Goal: Task Accomplishment & Management: Complete application form

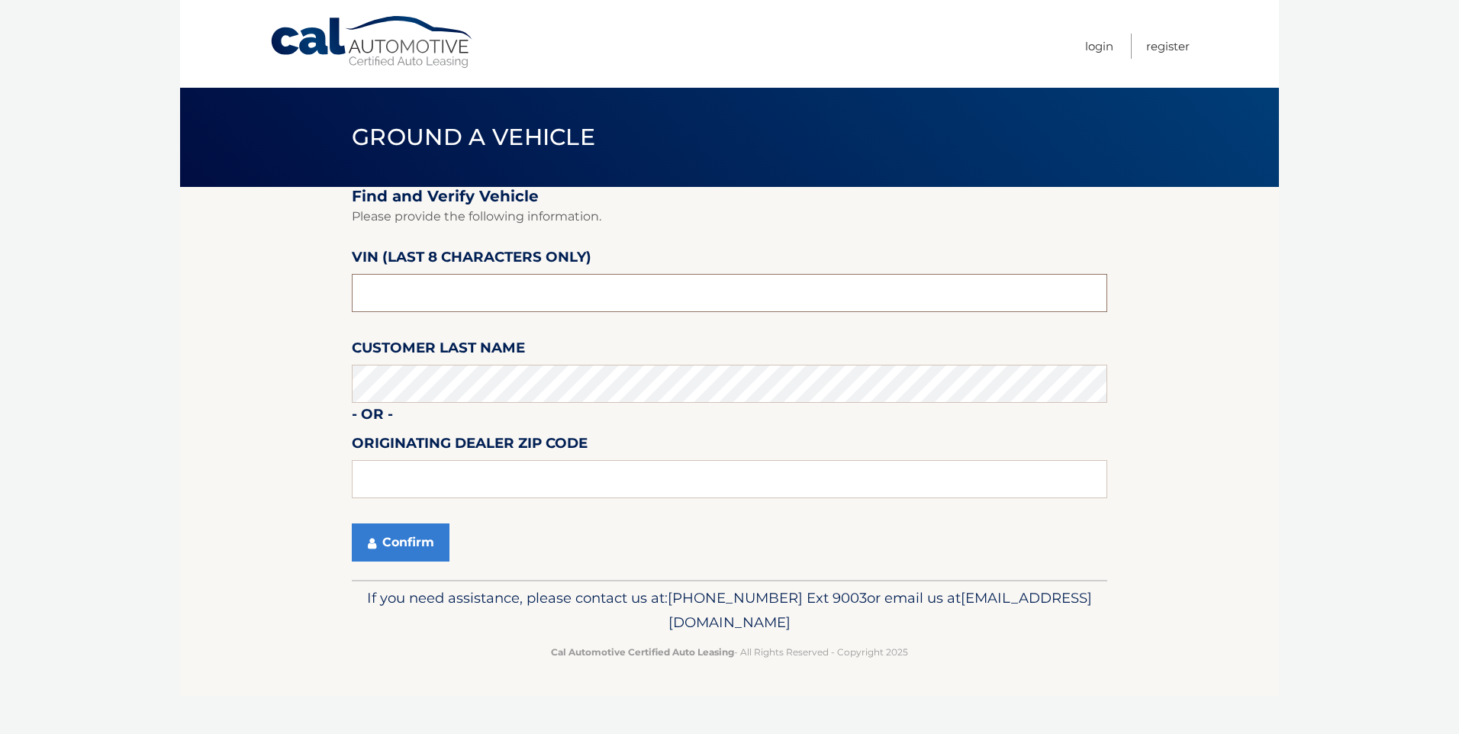
click at [446, 292] on input "text" at bounding box center [729, 293] width 755 height 38
drag, startPoint x: 446, startPoint y: 292, endPoint x: 0, endPoint y: 316, distance: 446.3
click at [0, 334] on html "Cal Automotive Menu Login Register Ground a Vehicle" at bounding box center [729, 367] width 1459 height 734
type input "p8752149"
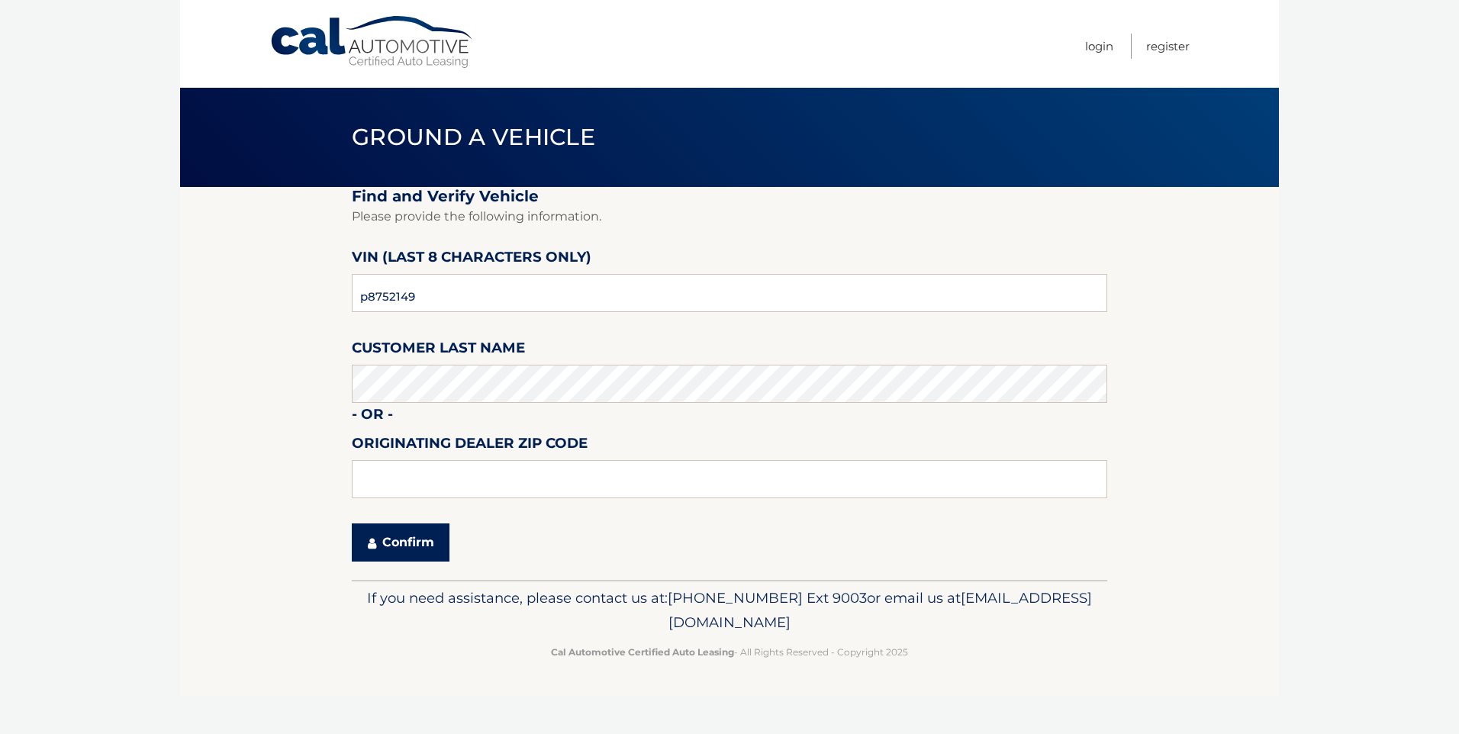
click at [432, 547] on button "Confirm" at bounding box center [401, 542] width 98 height 38
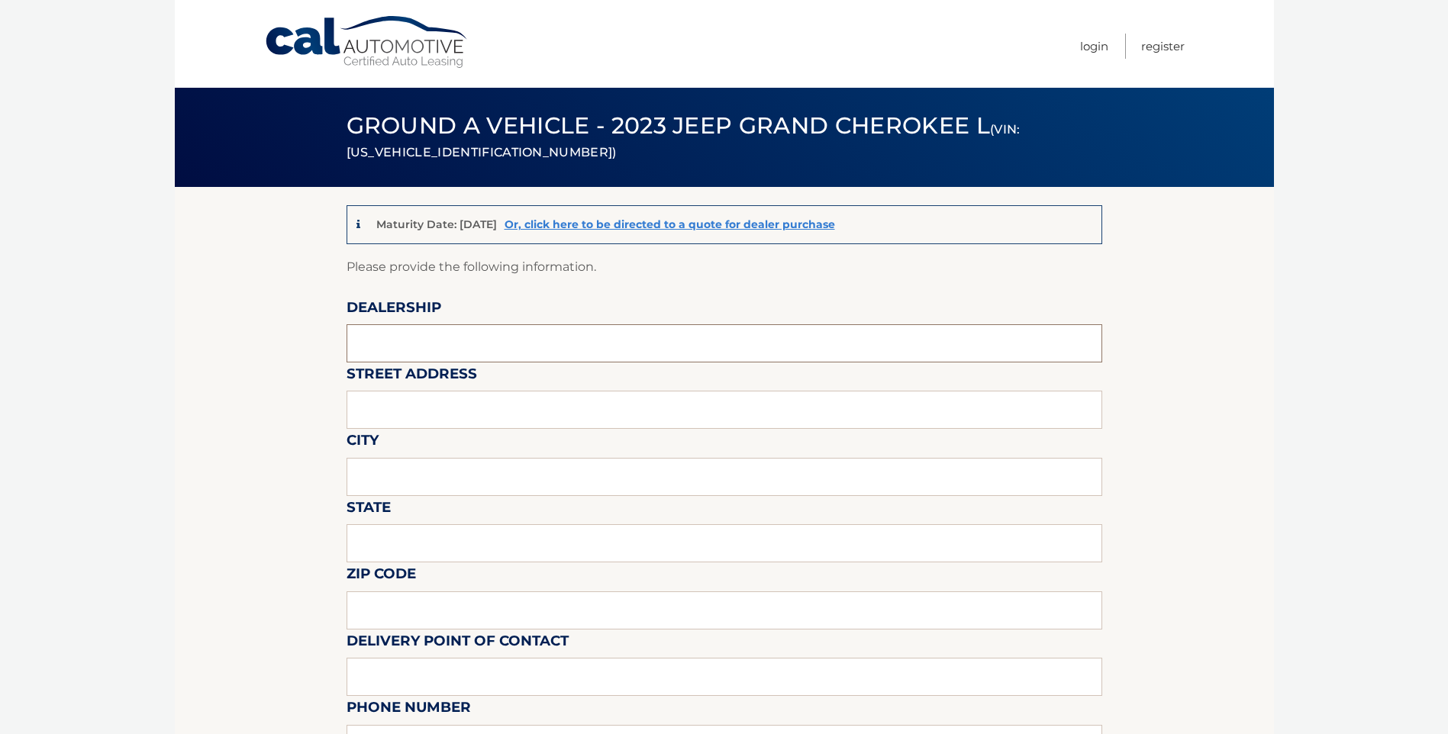
click at [446, 352] on input "text" at bounding box center [723, 343] width 755 height 38
type input "ARRIGO SAWGRASS"
type input "59010 MADISON AVE"
type input "TAMARAC"
type input "FL"
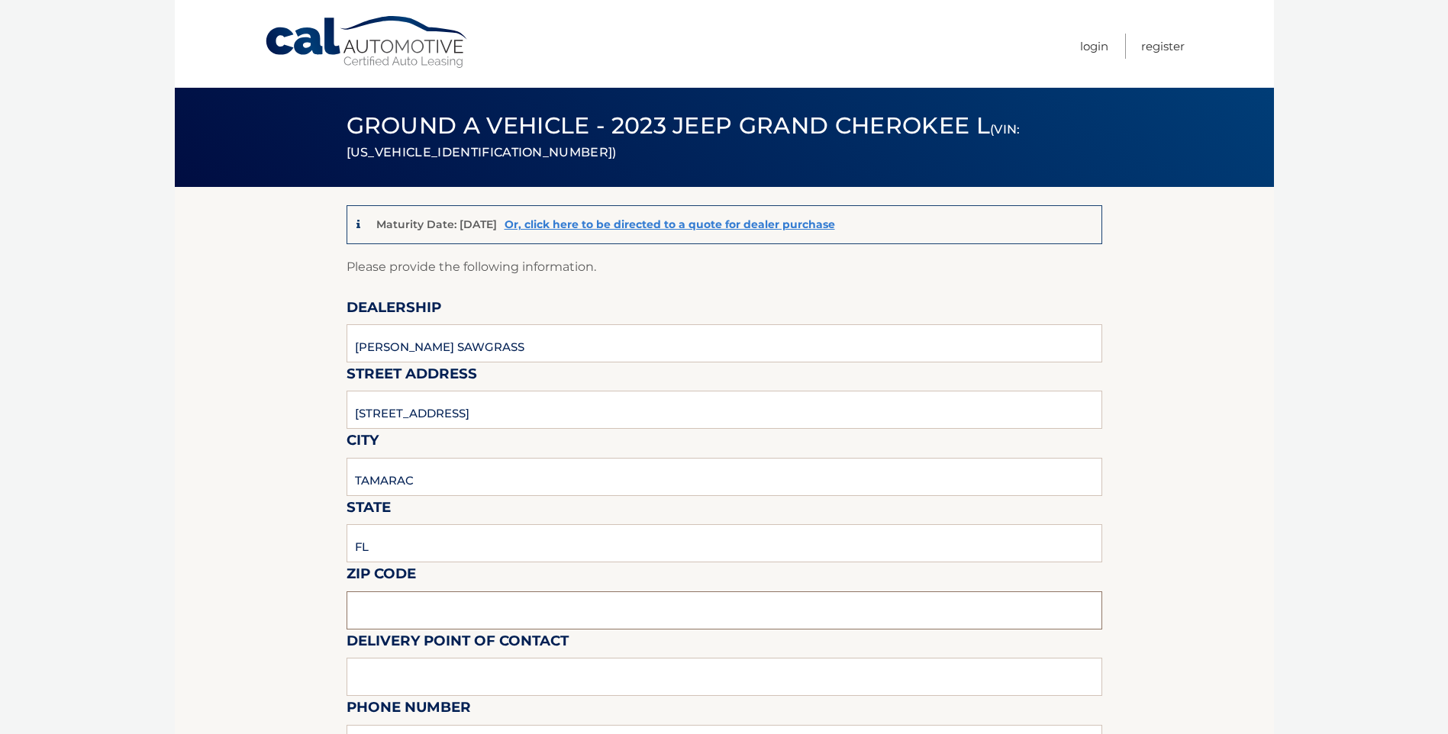
type input "33321"
type input "Mark Ricciardi"
type input "9543792218"
type input "mricciardi@arrigoautogroup.com"
type input "Mark Ricciardi"
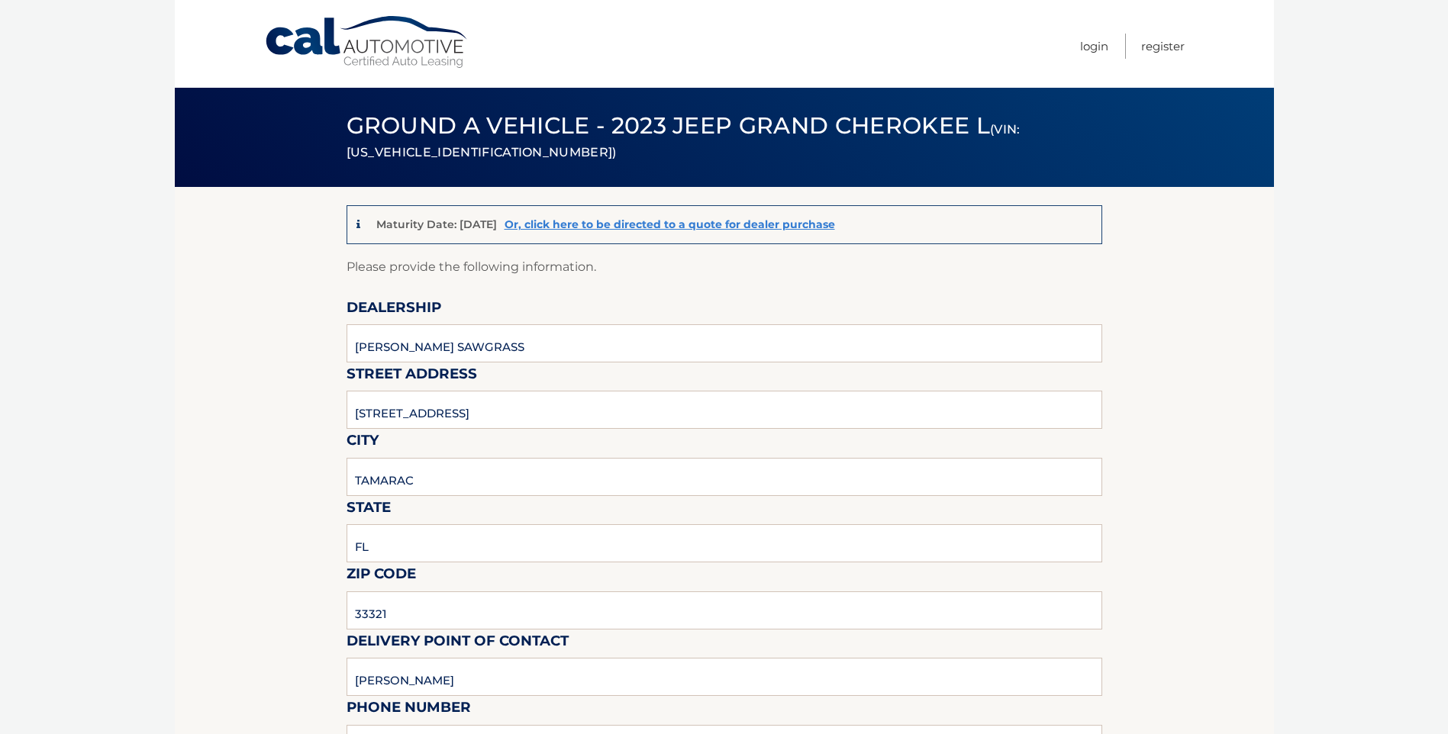
type input "9543792218"
type input "mricciardi@arrigoautogroup.com"
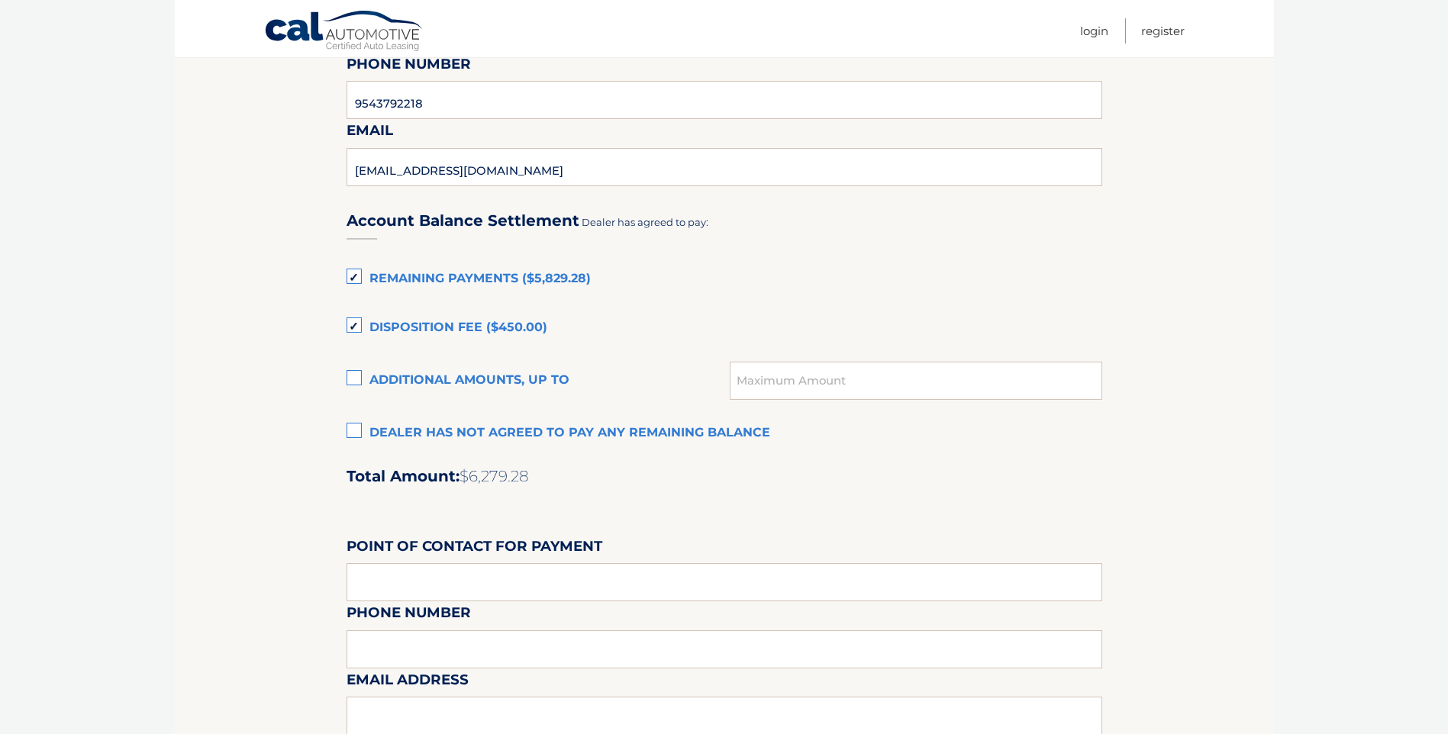
scroll to position [916, 0]
click at [362, 427] on label "Dealer has not agreed to pay any remaining balance" at bounding box center [723, 432] width 755 height 31
click at [0, 0] on input "Dealer has not agreed to pay any remaining balance" at bounding box center [0, 0] width 0 height 0
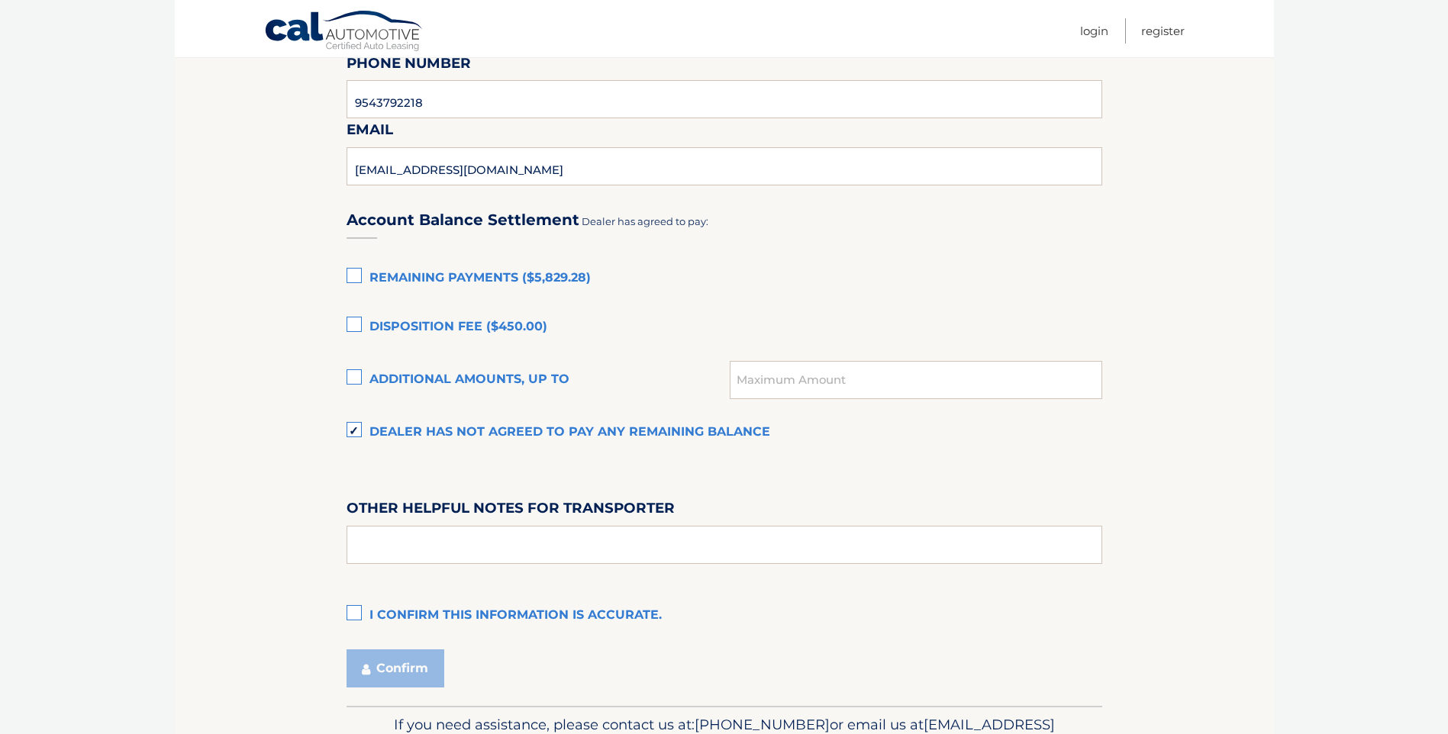
scroll to position [1003, 0]
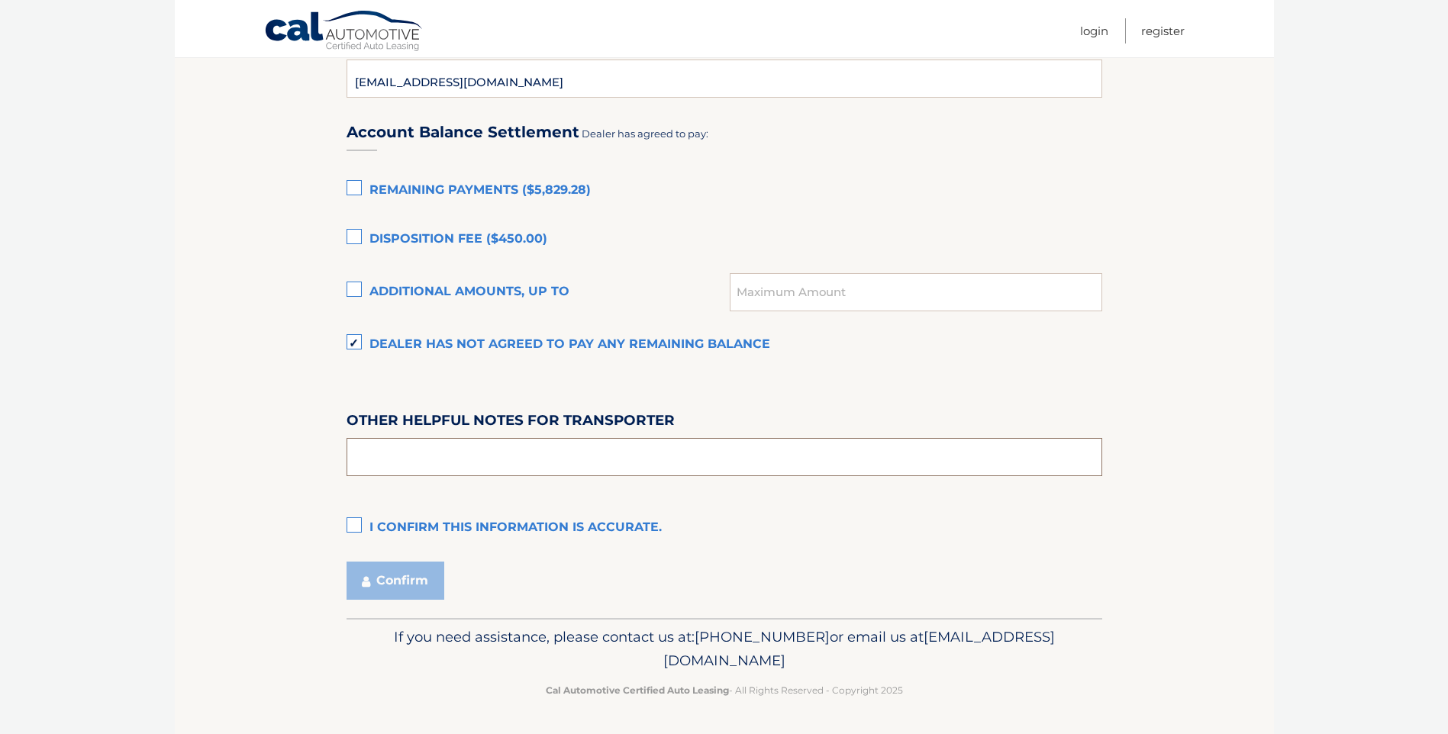
click at [501, 459] on input "text" at bounding box center [723, 457] width 755 height 38
click at [353, 529] on label "I confirm this information is accurate." at bounding box center [723, 528] width 755 height 31
click at [0, 0] on input "I confirm this information is accurate." at bounding box center [0, 0] width 0 height 0
click at [425, 575] on button "Confirm" at bounding box center [395, 581] width 98 height 38
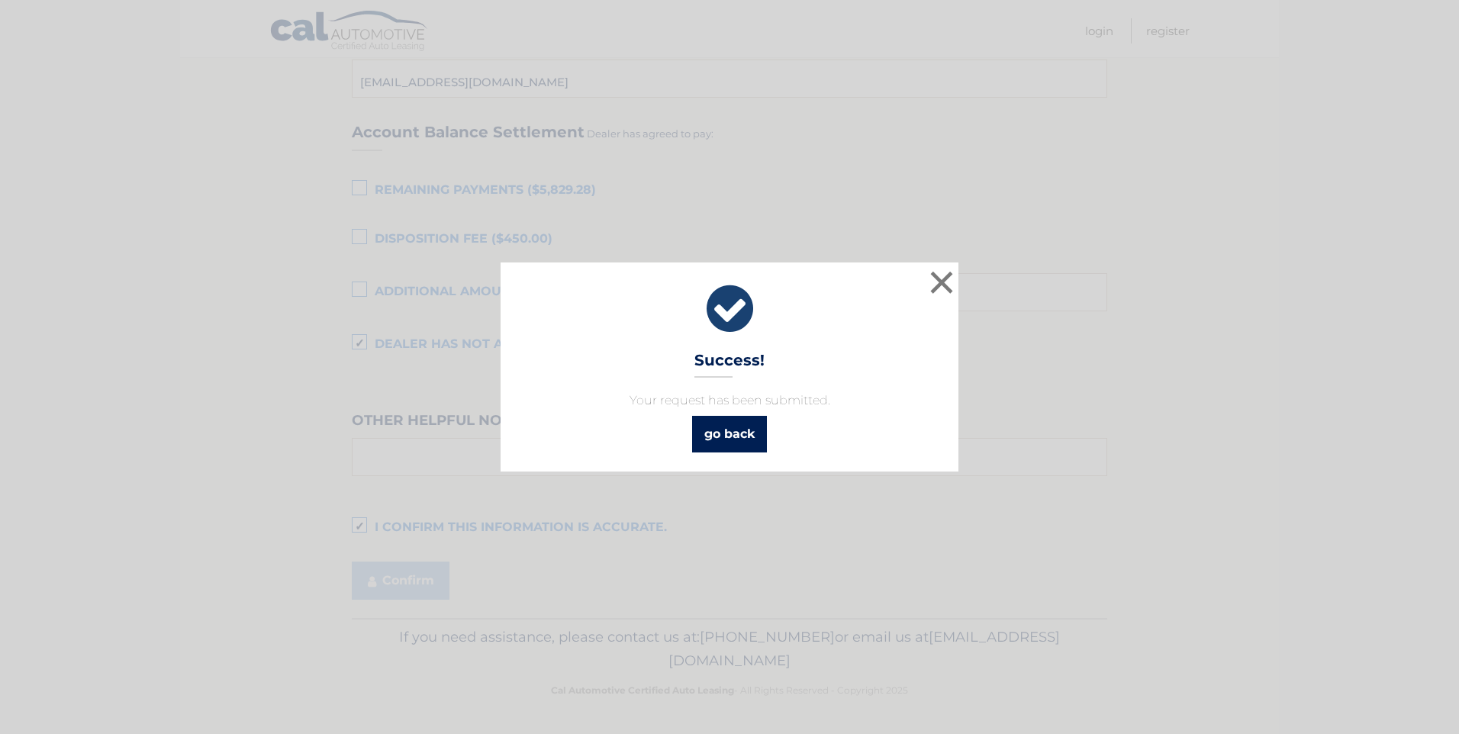
click at [750, 426] on link "go back" at bounding box center [729, 434] width 75 height 37
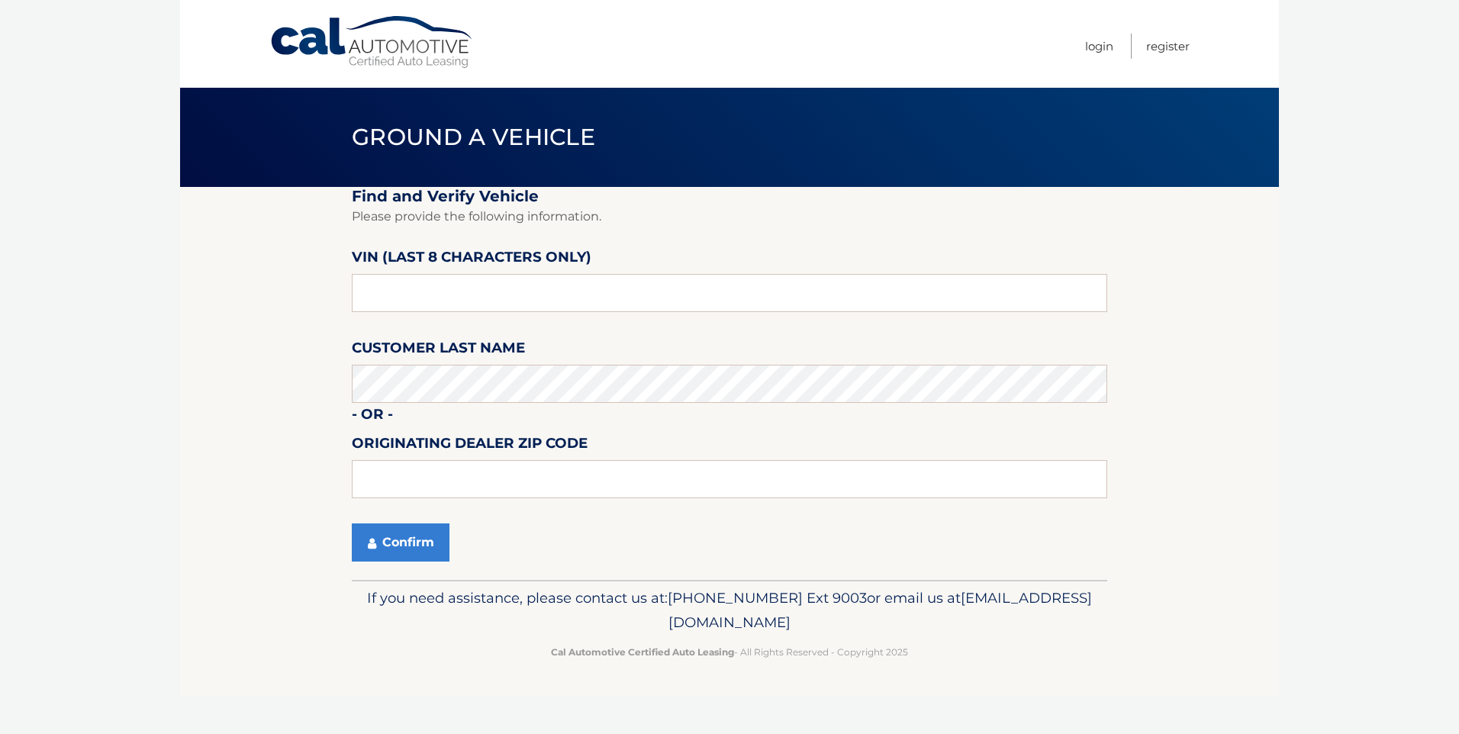
drag, startPoint x: 104, startPoint y: 383, endPoint x: 172, endPoint y: 336, distance: 83.4
click at [104, 382] on body "Cal Automotive Menu Login Register Ground a Vehicle" at bounding box center [729, 367] width 1459 height 734
click at [433, 294] on input "text" at bounding box center [729, 293] width 755 height 38
type input "N*******"
type input "NN398895"
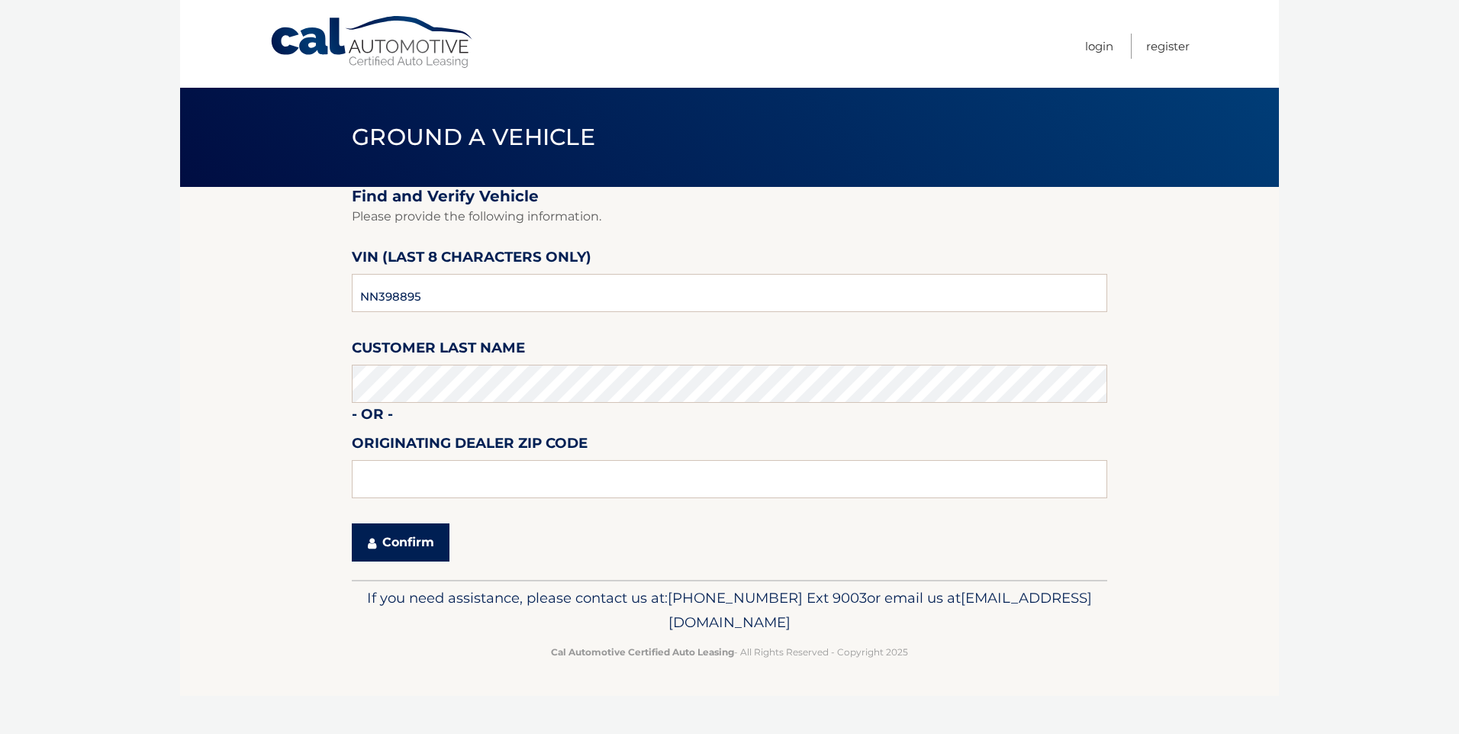
click at [430, 544] on button "Confirm" at bounding box center [401, 542] width 98 height 38
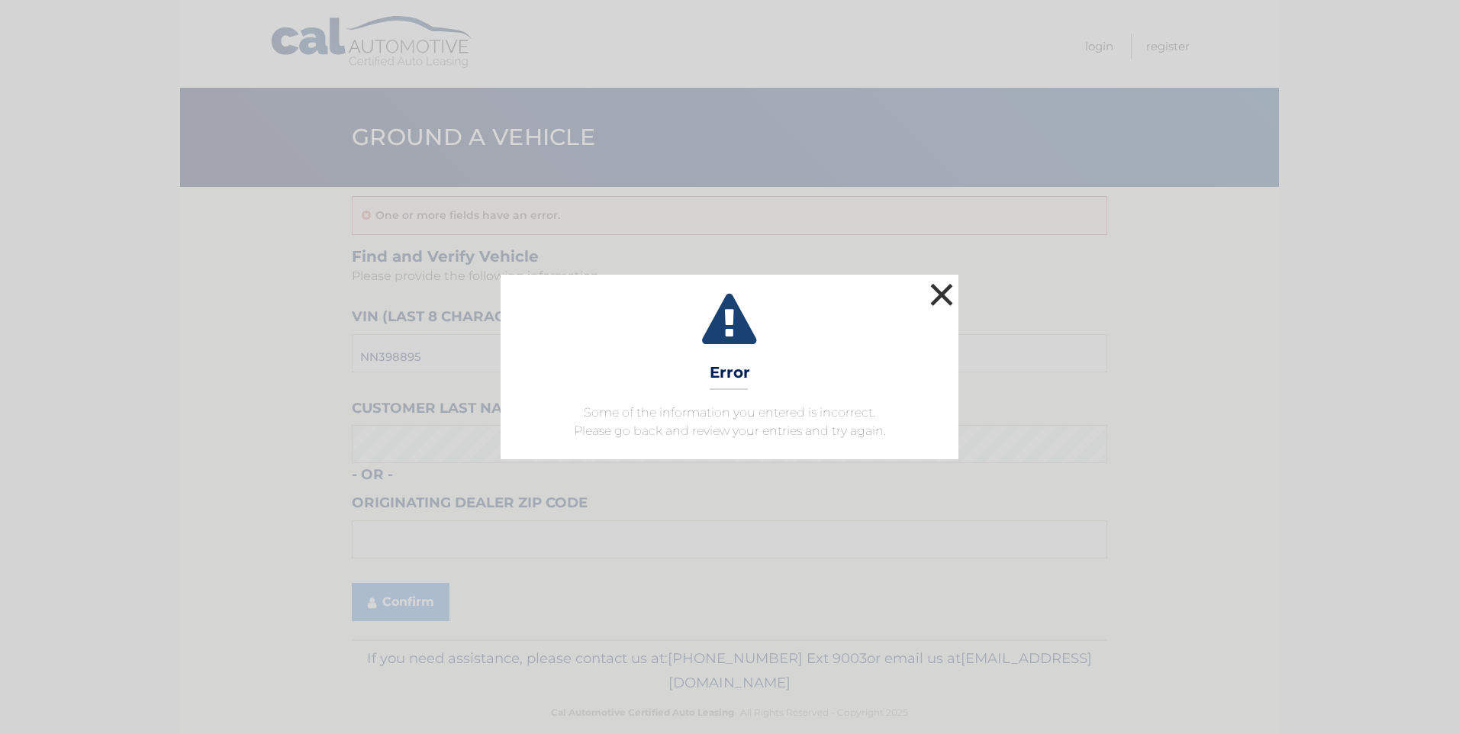
click at [939, 296] on button "×" at bounding box center [941, 294] width 31 height 31
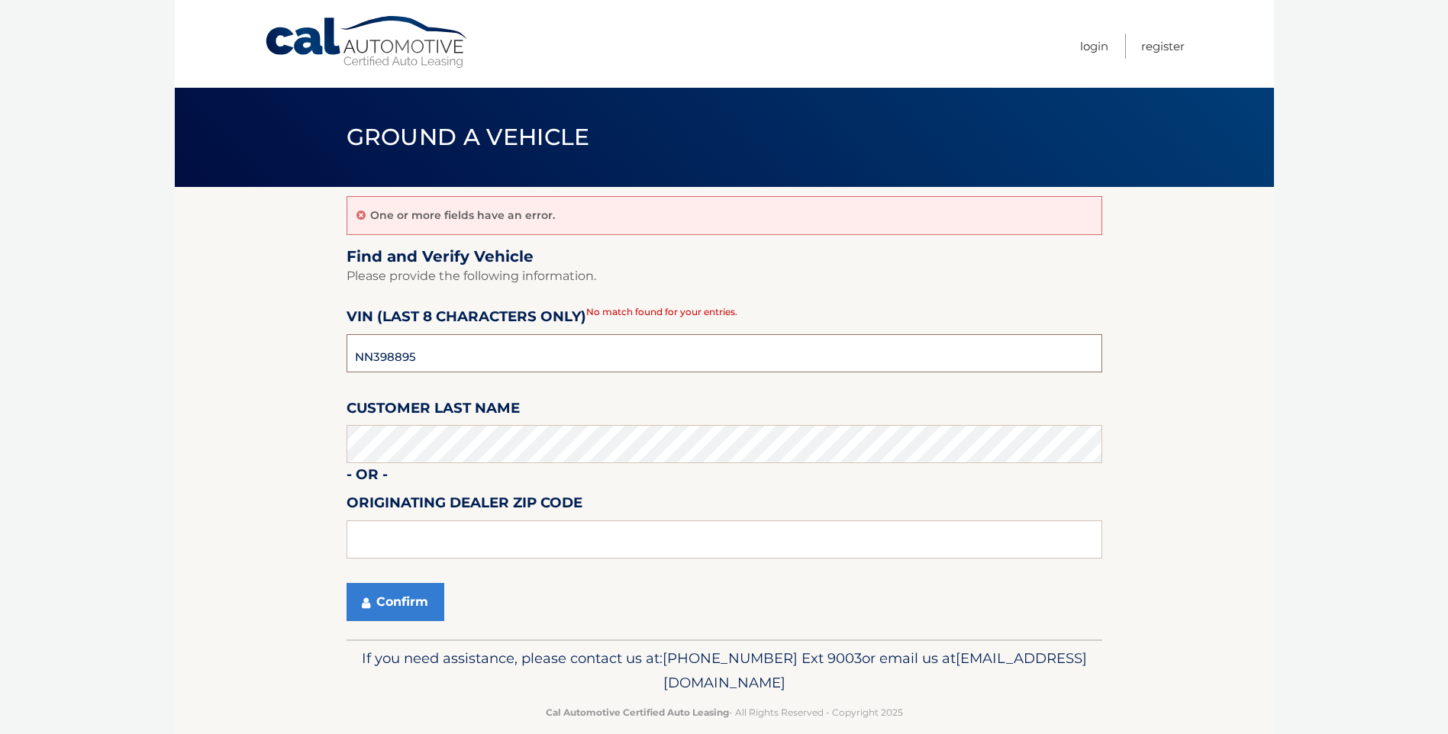
drag, startPoint x: 460, startPoint y: 370, endPoint x: 274, endPoint y: 350, distance: 187.3
click at [288, 355] on section "One or more fields have an error. Find and Verify Vehicle Please provide the fo…" at bounding box center [724, 413] width 1099 height 453
click at [0, 415] on html "Cal Automotive Menu Login Register Ground a Vehicle" at bounding box center [724, 367] width 1448 height 734
click at [382, 598] on button "Confirm" at bounding box center [395, 602] width 98 height 38
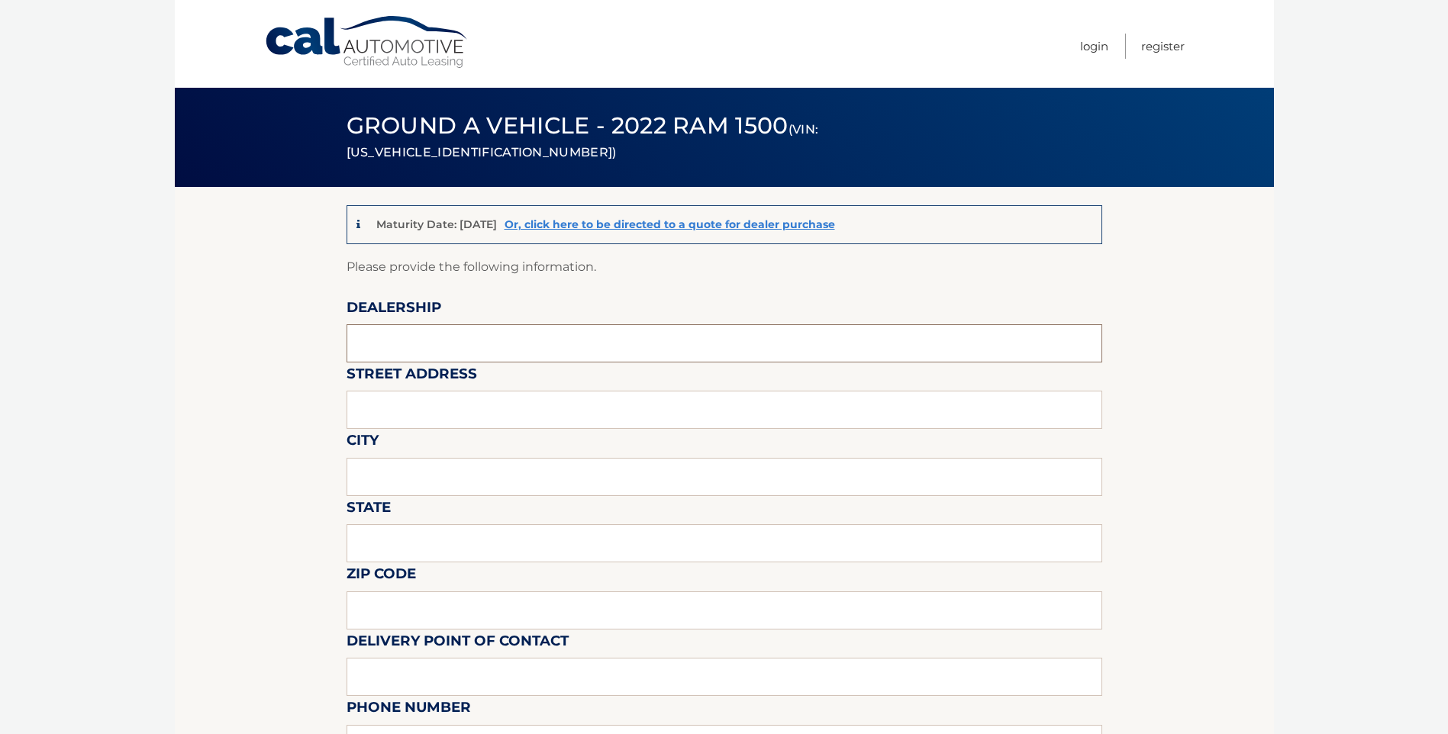
click at [441, 340] on input "text" at bounding box center [723, 343] width 755 height 38
type input "ARRIGO SAWGRASS"
type input "59010 MADISON AVE"
type input "TAMARAC"
type input "FL"
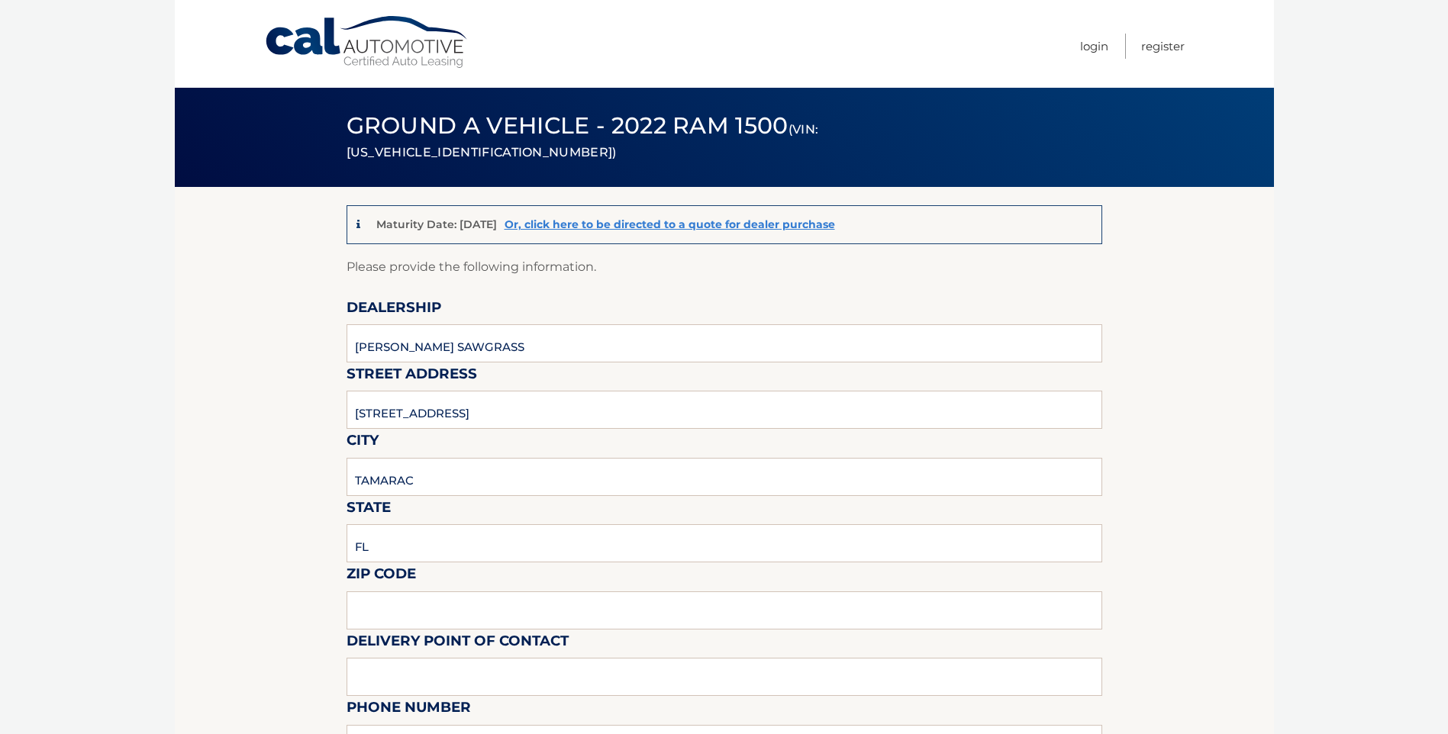
type input "33321"
type input "Mark Ricciardi"
type input "9543792218"
type input "mricciardi@arrigoautogroup.com"
type input "Mark Ricciardi"
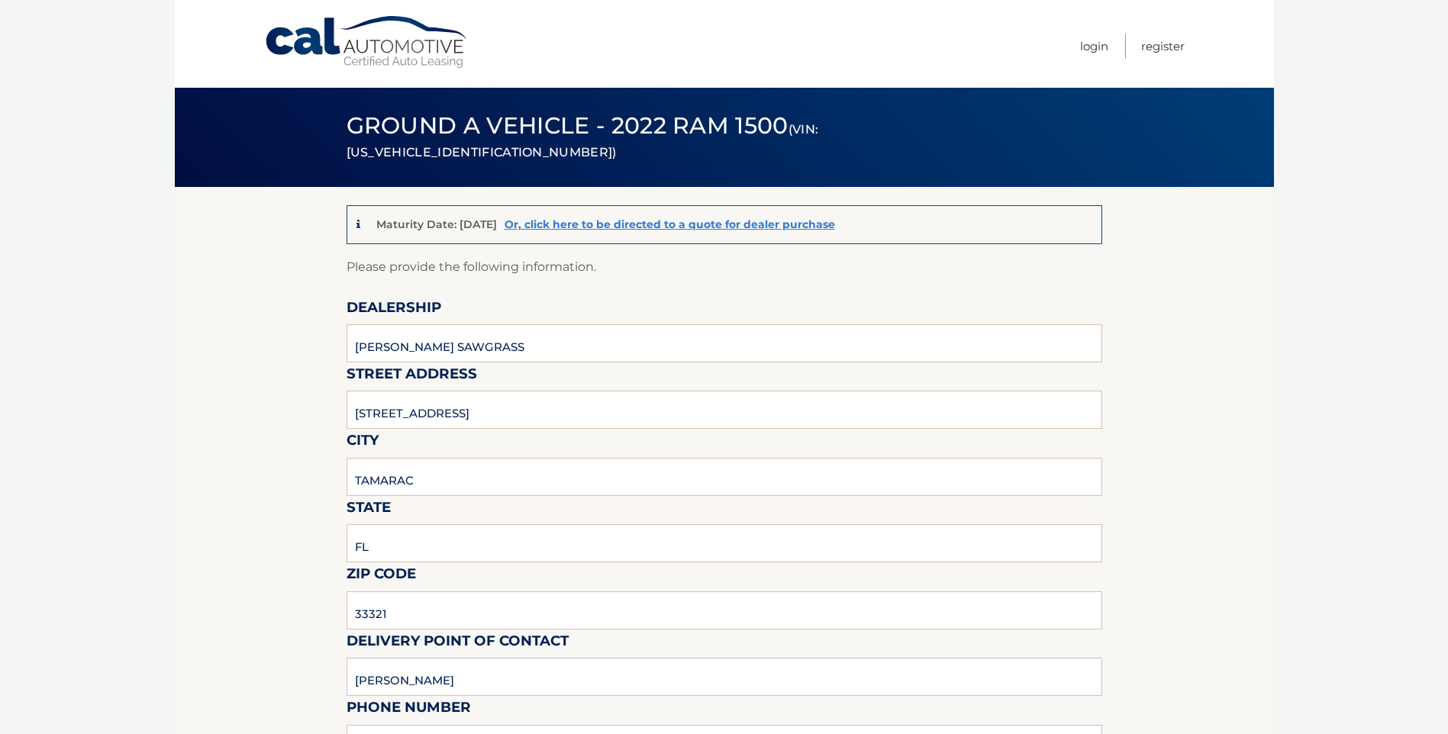
type input "9543792218"
type input "mricciardi@arrigoautogroup.com"
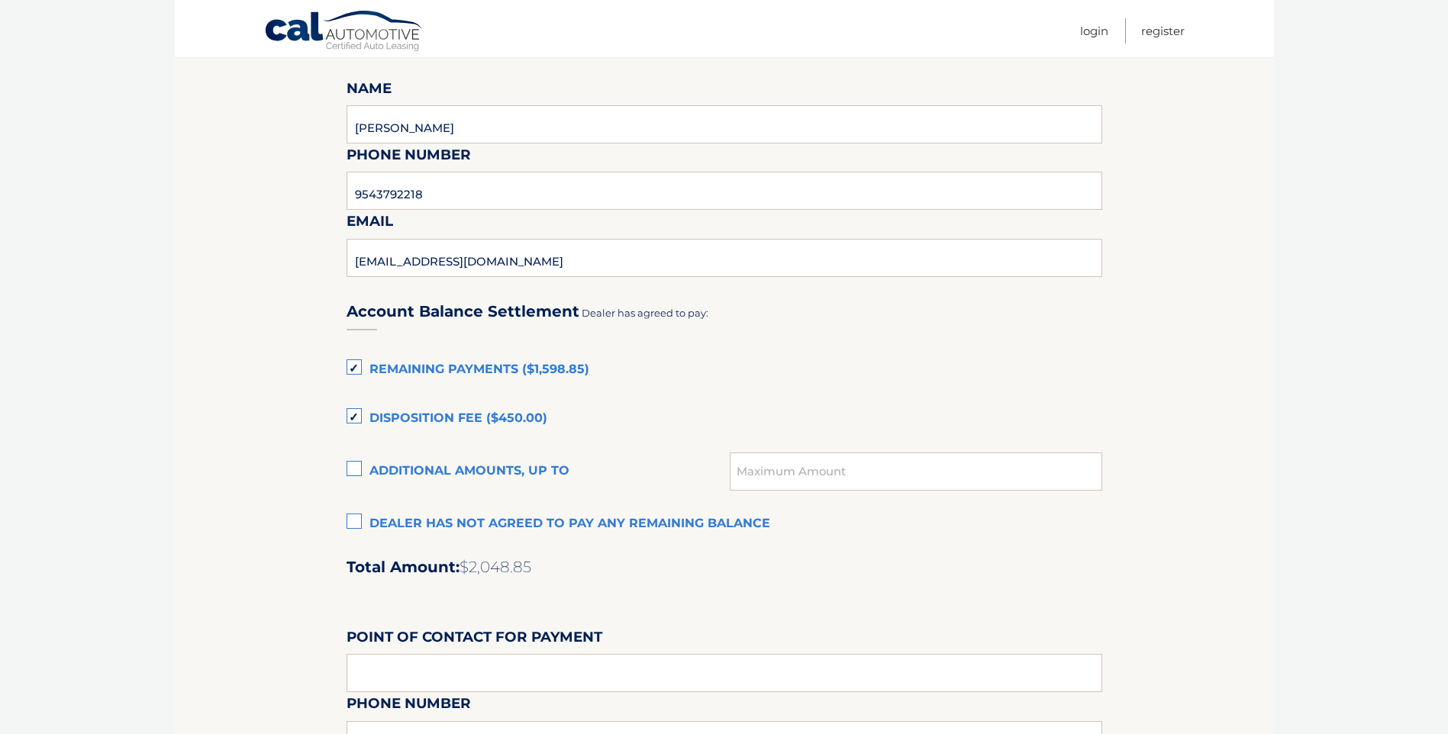
scroll to position [839, 0]
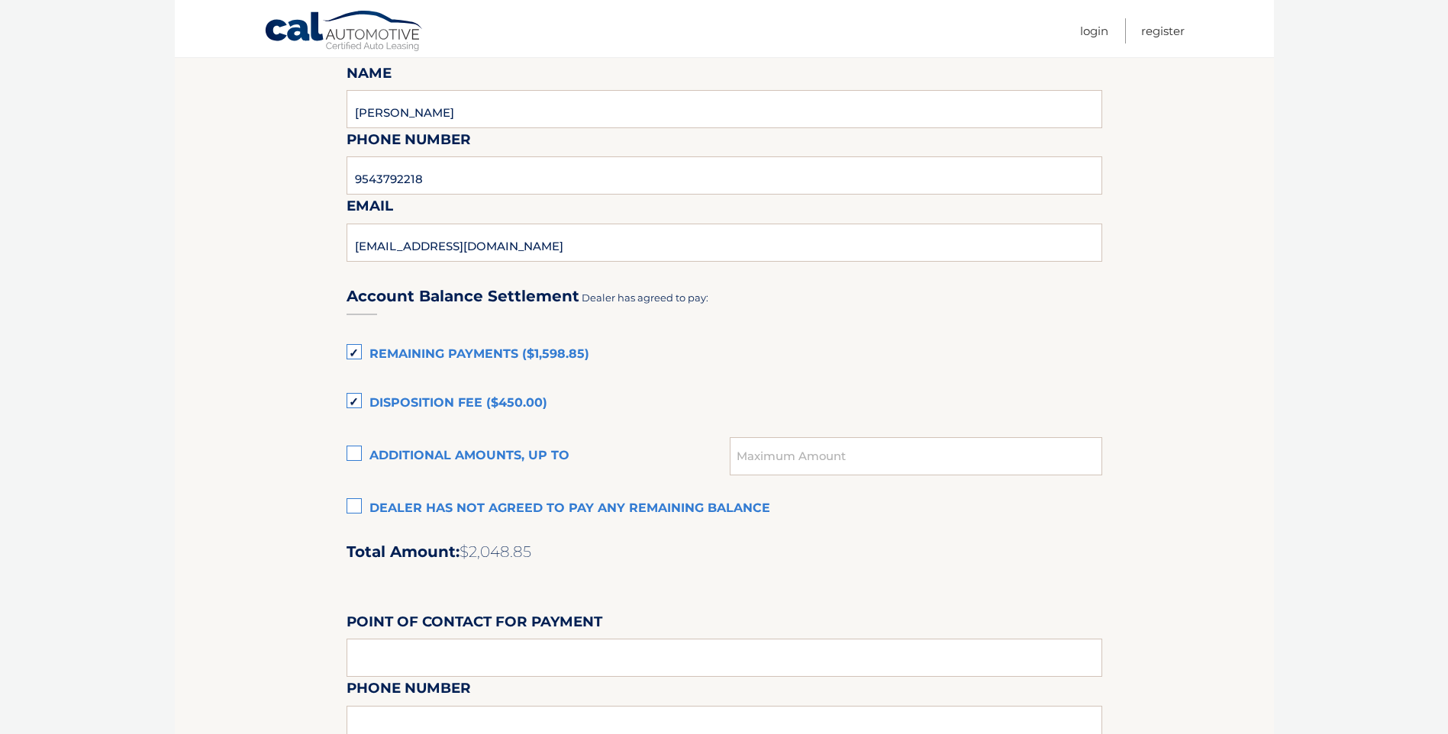
click at [359, 509] on label "Dealer has not agreed to pay any remaining balance" at bounding box center [723, 509] width 755 height 31
click at [0, 0] on input "Dealer has not agreed to pay any remaining balance" at bounding box center [0, 0] width 0 height 0
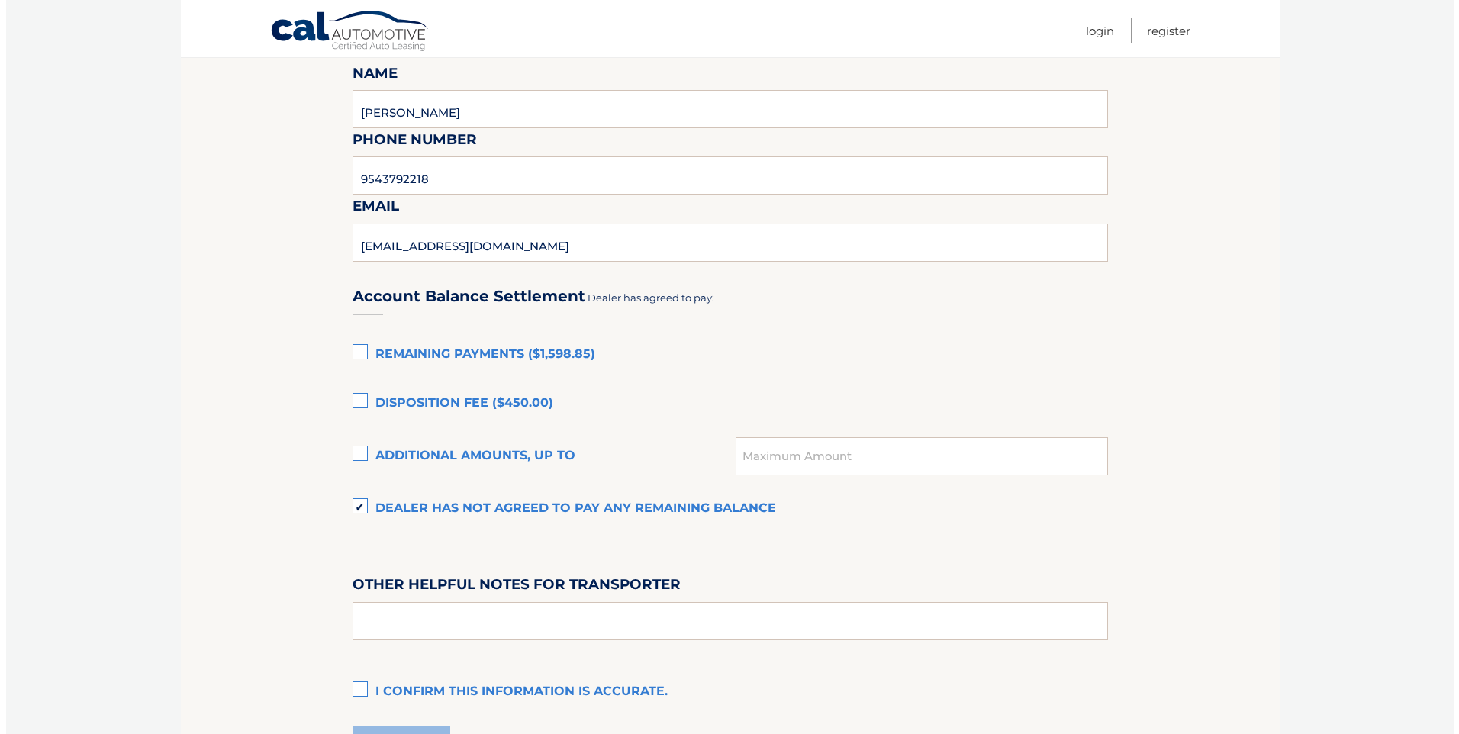
scroll to position [1003, 0]
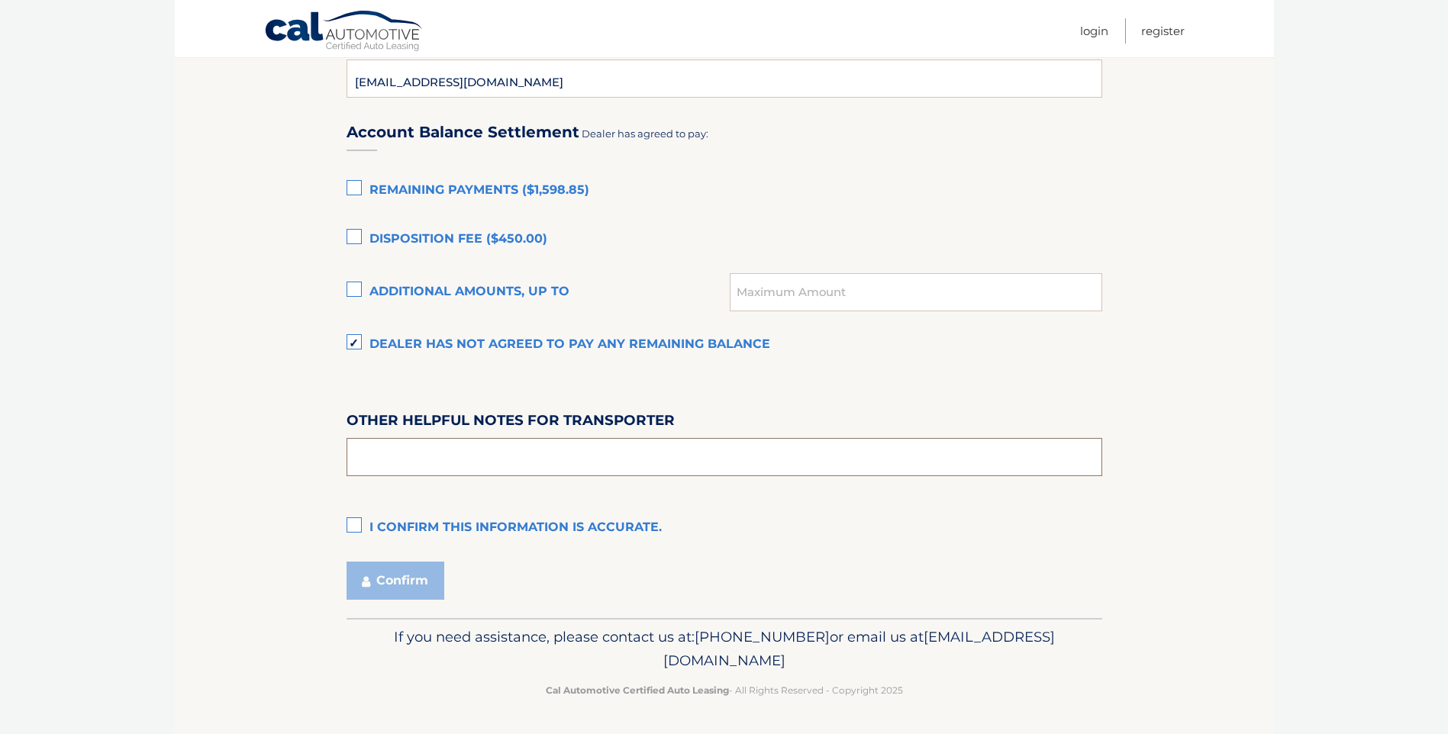
click at [399, 462] on input "text" at bounding box center [723, 457] width 755 height 38
click at [428, 456] on input "text" at bounding box center [723, 457] width 755 height 38
click at [358, 526] on label "I confirm this information is accurate." at bounding box center [723, 528] width 755 height 31
click at [0, 0] on input "I confirm this information is accurate." at bounding box center [0, 0] width 0 height 0
click at [381, 587] on button "Confirm" at bounding box center [395, 581] width 98 height 38
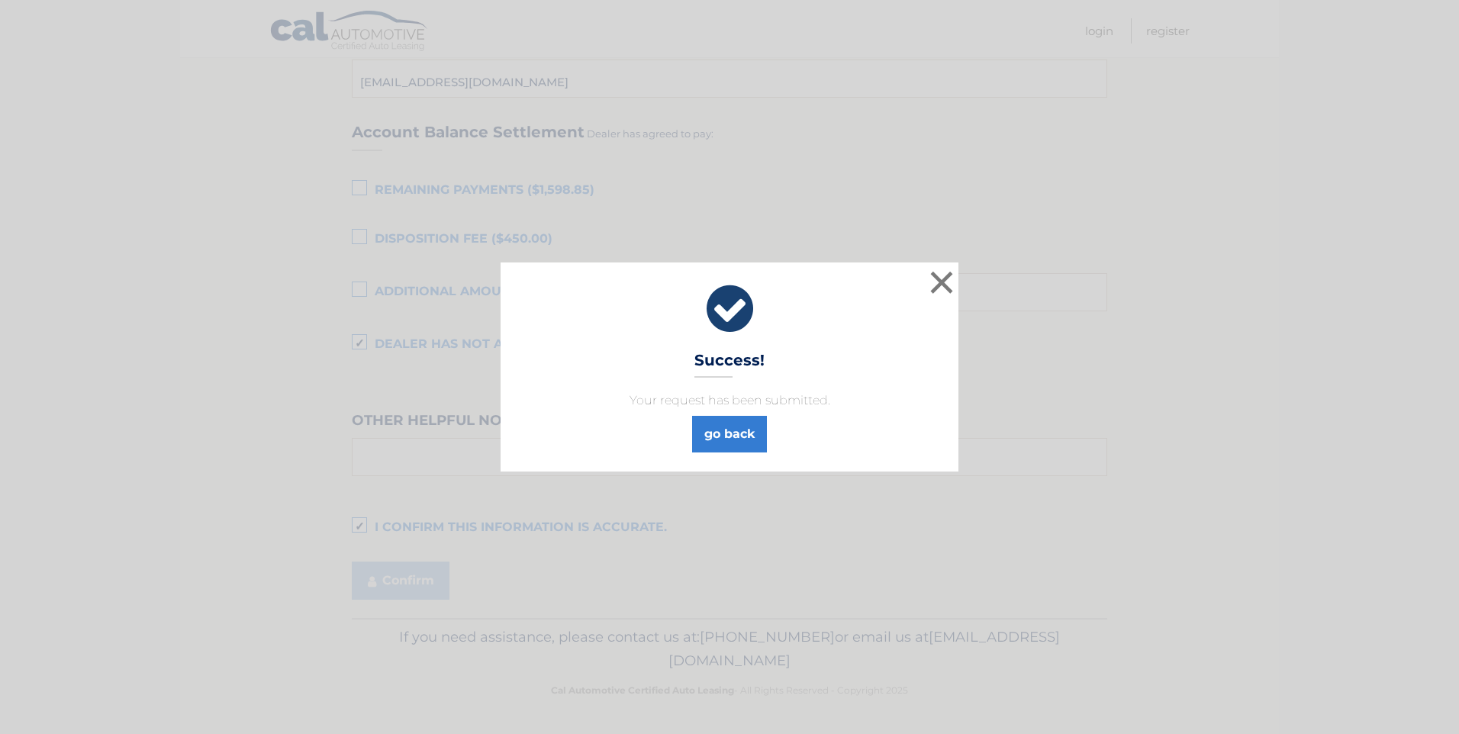
click at [771, 433] on div "go back" at bounding box center [730, 431] width 420 height 43
click at [754, 431] on link "go back" at bounding box center [729, 434] width 75 height 37
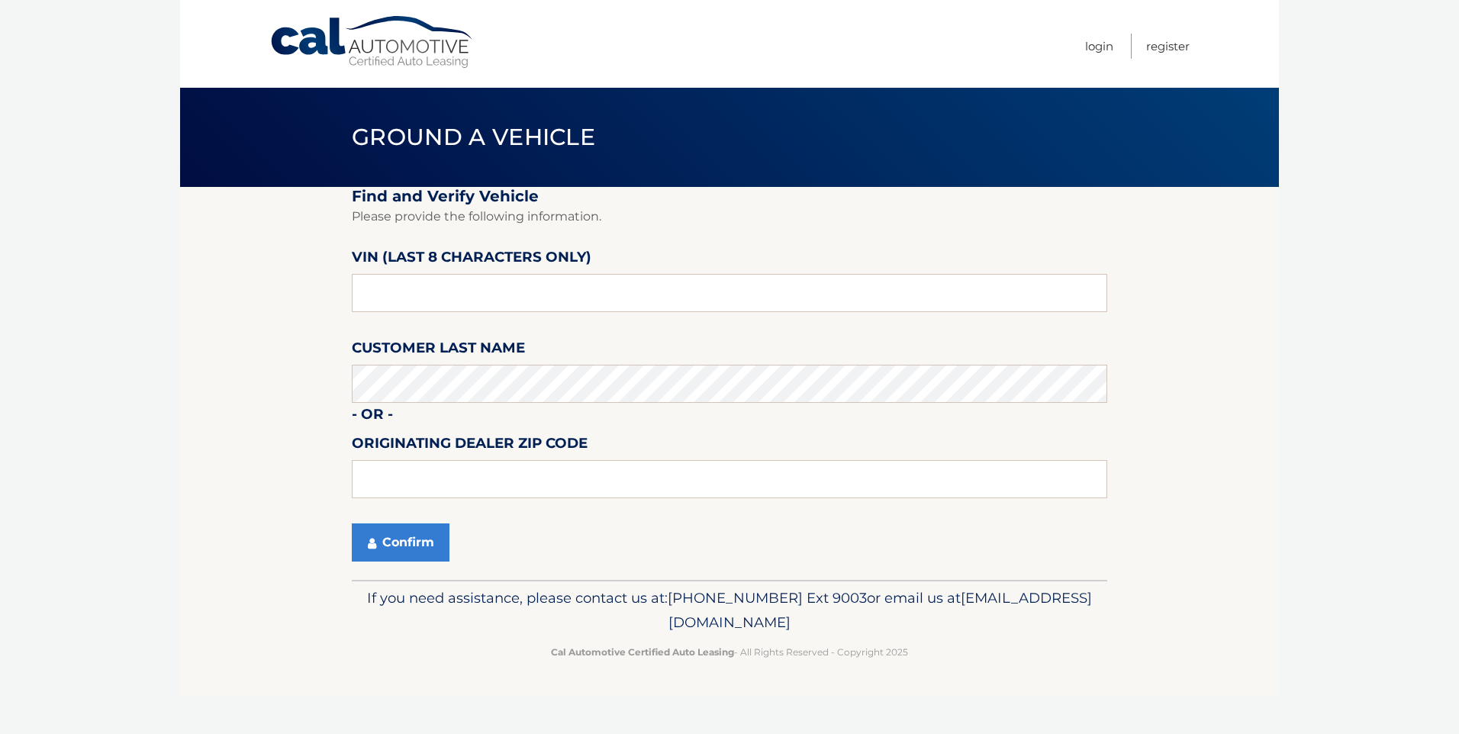
drag, startPoint x: 1359, startPoint y: 318, endPoint x: 934, endPoint y: 285, distance: 426.3
click at [1359, 318] on body "Cal Automotive Menu Login Register Ground a Vehicle" at bounding box center [729, 367] width 1459 height 734
